Goal: Navigation & Orientation: Find specific page/section

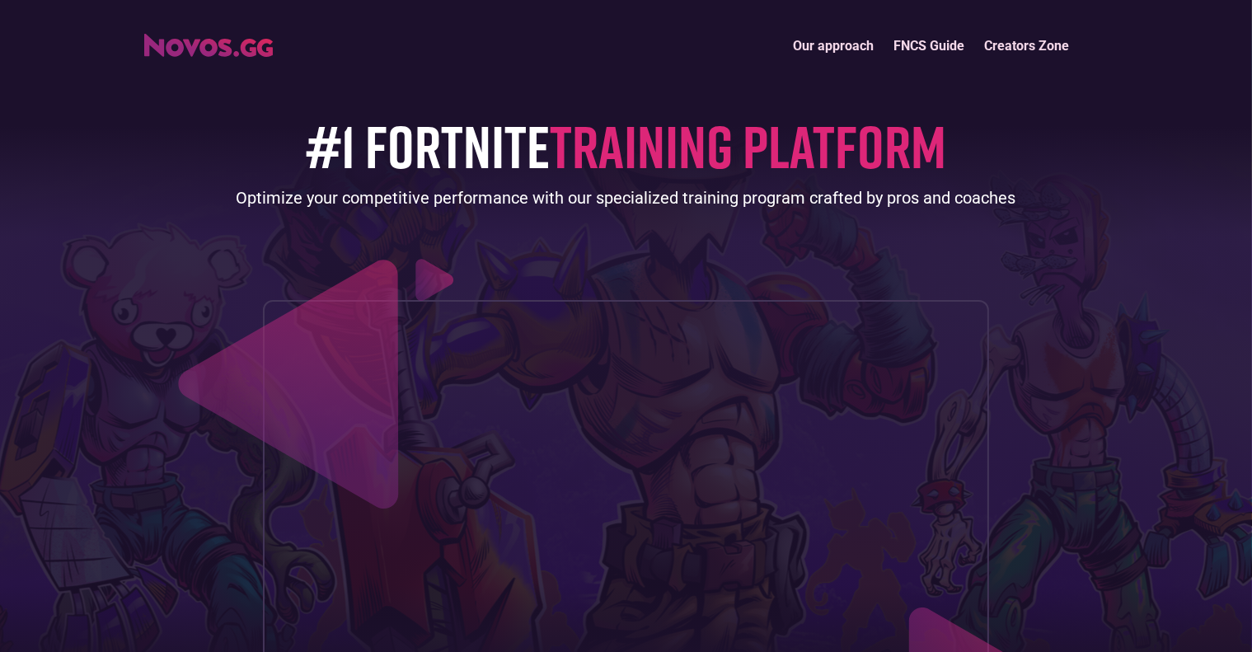
click at [840, 43] on link "Our approach" at bounding box center [834, 45] width 101 height 35
click at [868, 48] on link "Our approach" at bounding box center [834, 45] width 101 height 35
click at [932, 42] on link "FNCS Guide" at bounding box center [929, 45] width 91 height 35
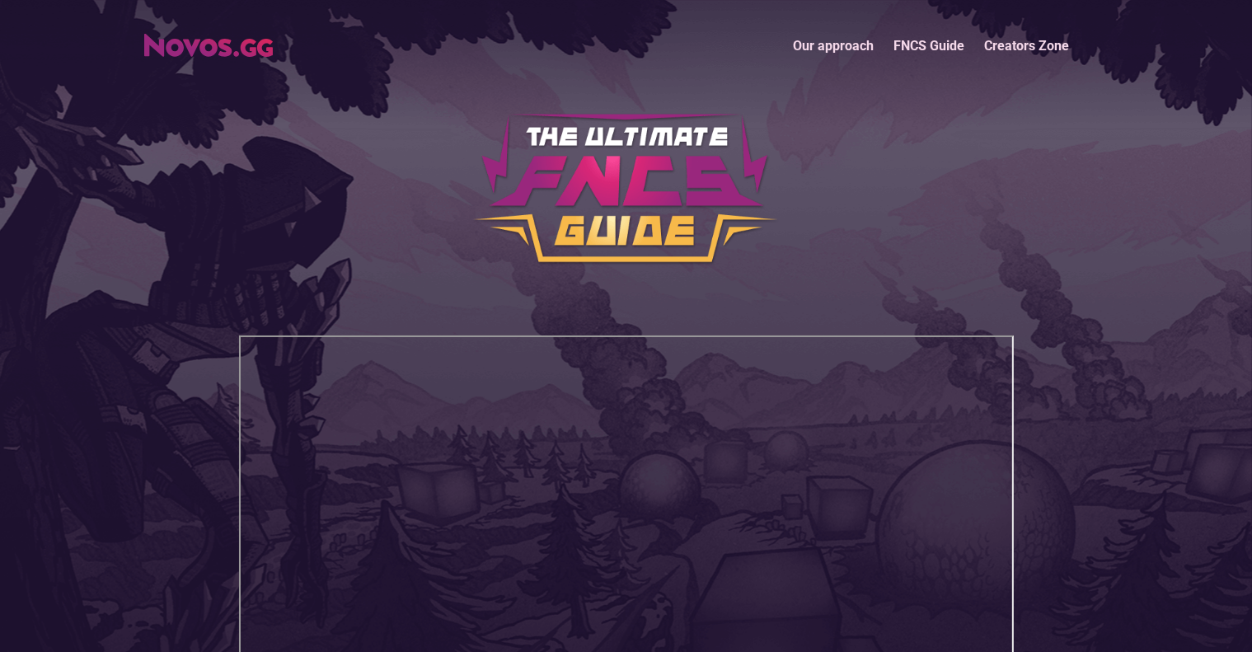
click at [1018, 49] on link "Creators Zone" at bounding box center [1027, 45] width 105 height 35
click at [837, 45] on link "Our approach" at bounding box center [834, 45] width 101 height 35
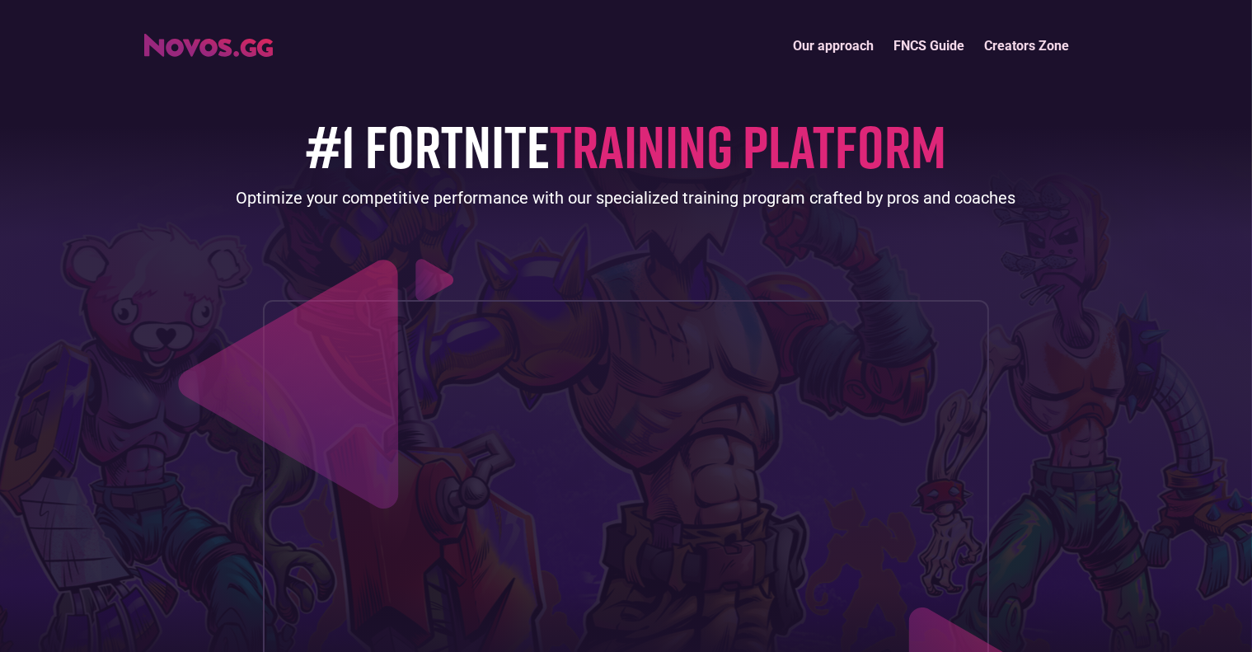
click at [253, 53] on img "home" at bounding box center [208, 45] width 129 height 23
